Goal: Task Accomplishment & Management: Use online tool/utility

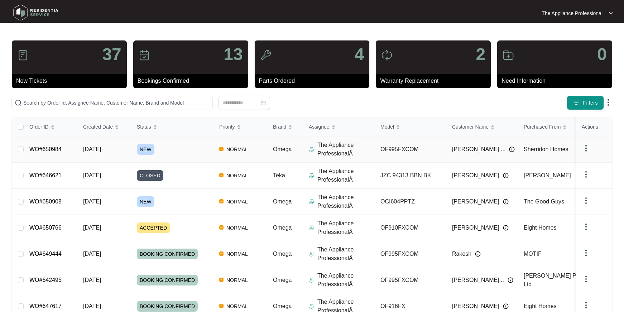
click at [101, 150] on span "[DATE]" at bounding box center [92, 149] width 18 height 6
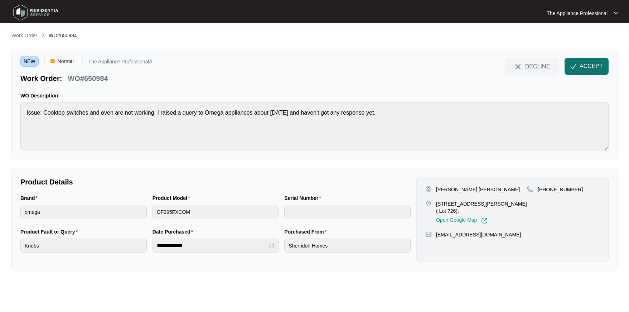
click at [596, 68] on span "ACCEPT" at bounding box center [591, 66] width 23 height 9
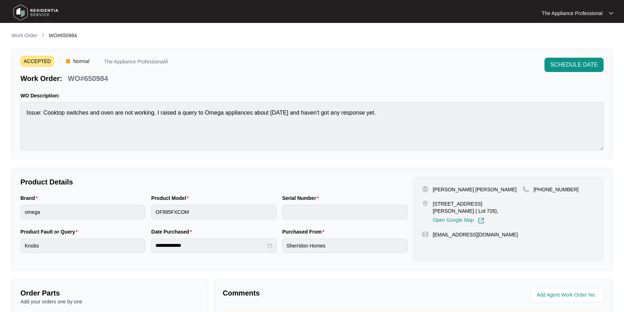
click at [27, 16] on img at bounding box center [36, 12] width 50 height 21
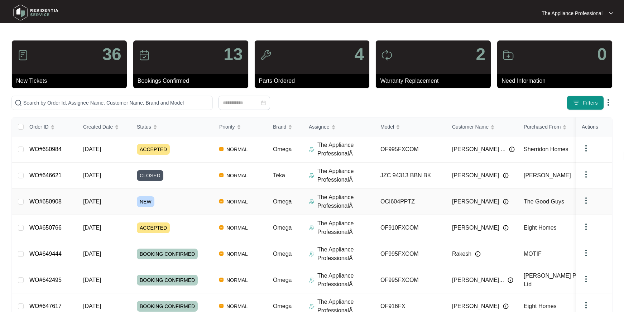
click at [91, 201] on span "[DATE]" at bounding box center [92, 201] width 18 height 6
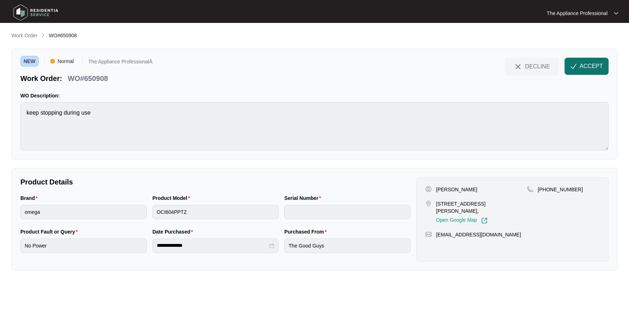
click at [584, 68] on span "ACCEPT" at bounding box center [591, 66] width 23 height 9
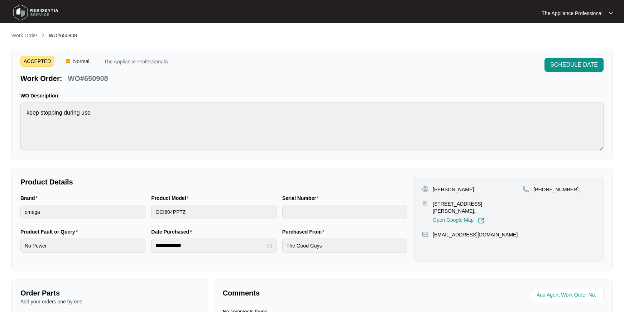
click at [25, 14] on img at bounding box center [36, 12] width 50 height 21
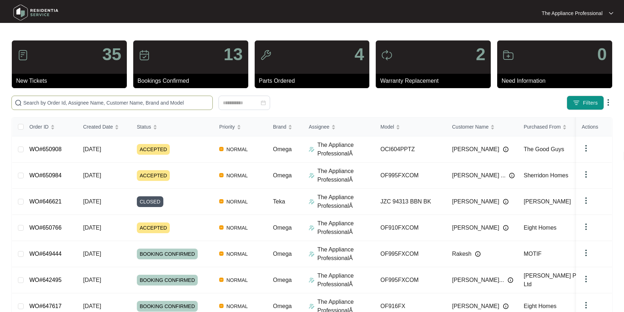
click at [73, 97] on span at bounding box center [111, 103] width 201 height 14
click at [72, 101] on input "text" at bounding box center [116, 103] width 186 height 8
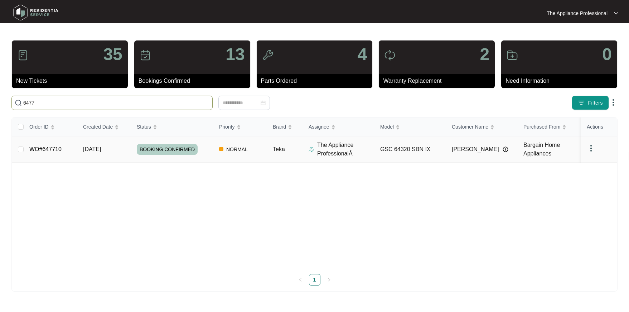
type input "6477"
click at [63, 150] on td "WO#647710" at bounding box center [51, 149] width 54 height 26
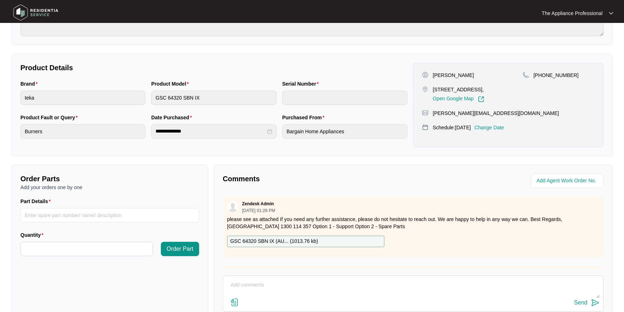
scroll to position [163, 0]
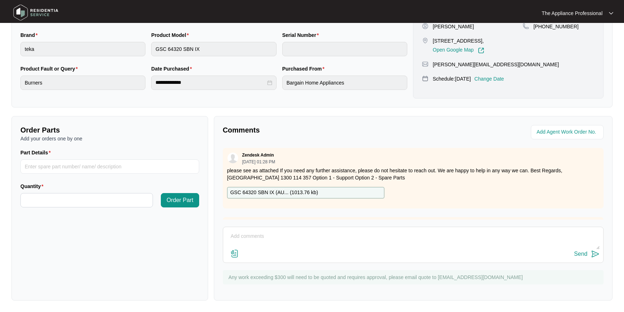
click at [260, 237] on textarea at bounding box center [413, 240] width 373 height 19
type textarea "Found the wok TC loose and refitted tested ok."
click at [575, 254] on div "Send" at bounding box center [580, 254] width 13 height 6
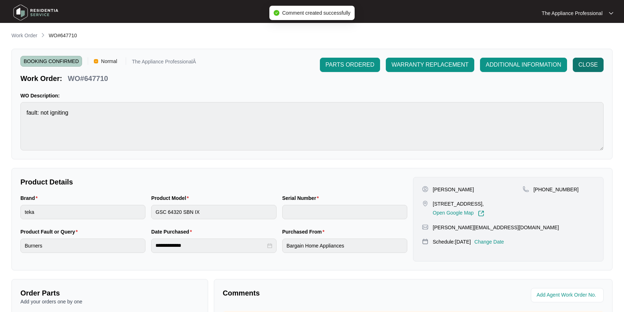
click at [586, 62] on span "CLOSE" at bounding box center [587, 65] width 19 height 9
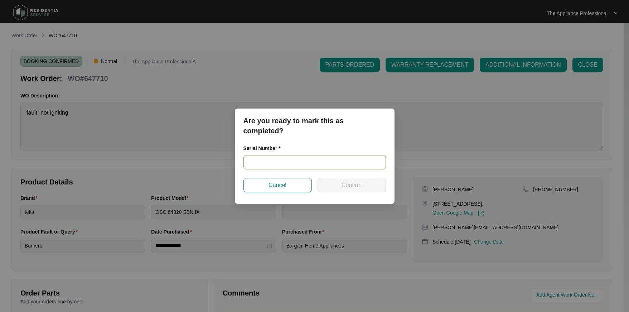
click at [259, 163] on input "text" at bounding box center [315, 162] width 143 height 14
type input "NA"
click at [348, 189] on button "Confirm" at bounding box center [352, 185] width 68 height 14
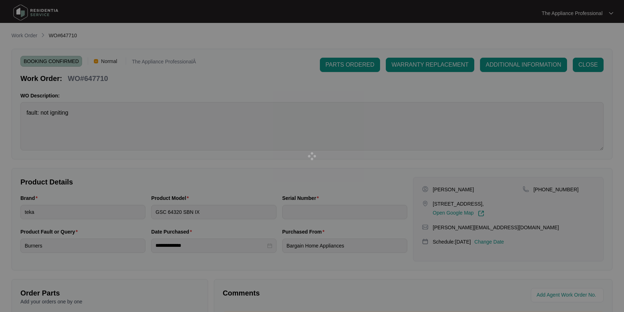
type input "NA"
